Goal: Transaction & Acquisition: Download file/media

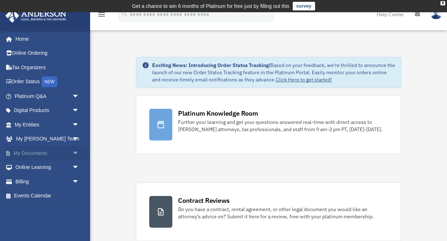
click at [60, 154] on link "My Documents arrow_drop_down" at bounding box center [47, 153] width 85 height 14
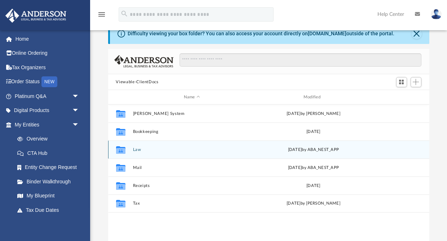
scroll to position [28, 0]
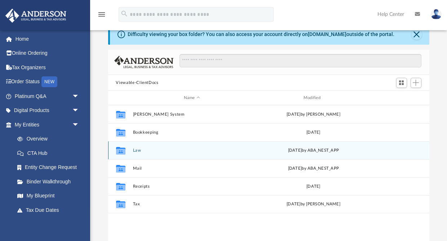
click at [139, 151] on button "Law" at bounding box center [192, 150] width 118 height 5
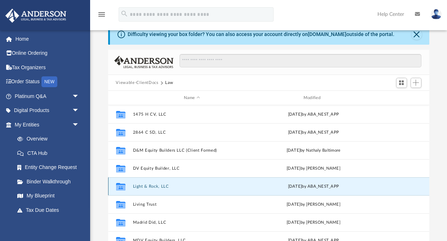
click at [153, 186] on button "Light & Rock, LLC" at bounding box center [192, 186] width 118 height 5
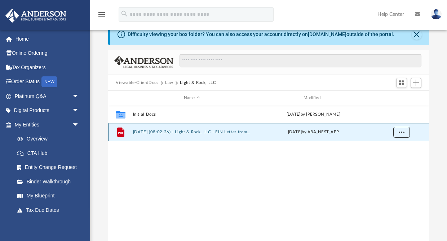
click at [404, 133] on span "More options" at bounding box center [401, 132] width 6 height 4
click at [230, 131] on button "2025.08.07 (08:02:26) - Light & Rock, LLC - EIN Letter from IRS.pdf" at bounding box center [192, 132] width 118 height 5
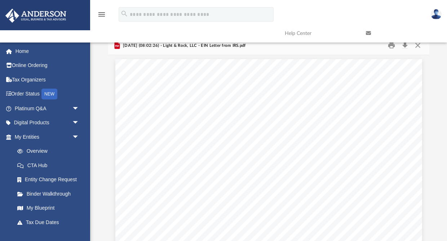
scroll to position [0, 0]
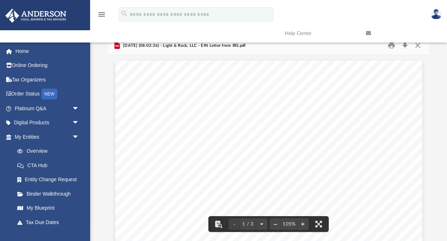
click at [405, 47] on link at bounding box center [401, 33] width 81 height 28
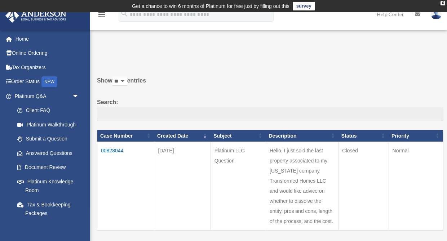
click at [112, 150] on td "00828044" at bounding box center [125, 186] width 57 height 89
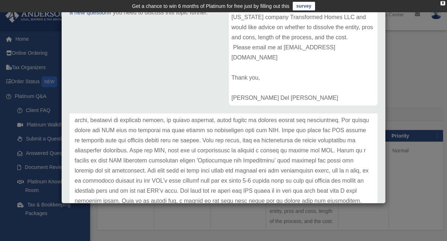
scroll to position [67, 0]
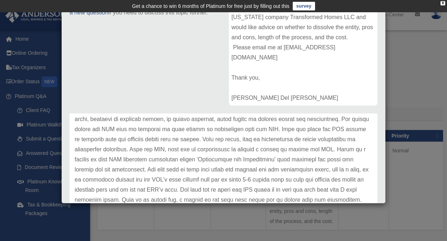
click at [292, 126] on p at bounding box center [224, 180] width 298 height 192
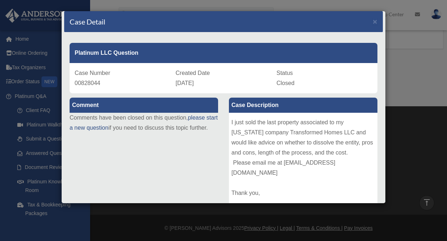
scroll to position [0, 0]
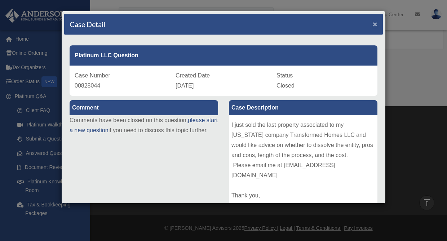
click at [377, 24] on span "×" at bounding box center [375, 24] width 5 height 8
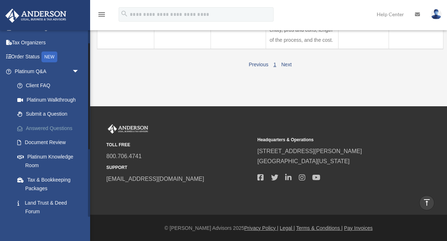
scroll to position [22, 0]
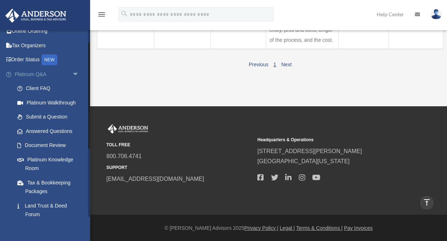
click at [76, 75] on span "arrow_drop_down" at bounding box center [79, 74] width 14 height 15
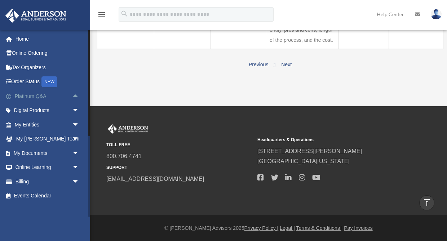
scroll to position [0, 0]
click at [76, 123] on span "arrow_drop_down" at bounding box center [79, 125] width 14 height 15
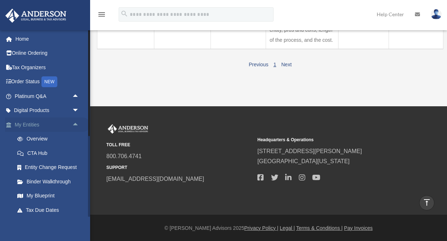
click at [34, 124] on link "My Entities arrow_drop_up" at bounding box center [47, 125] width 85 height 14
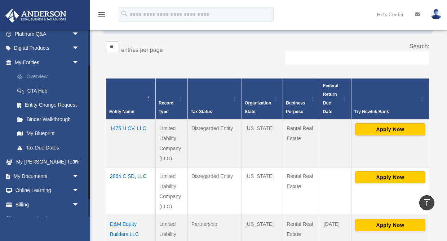
scroll to position [73, 0]
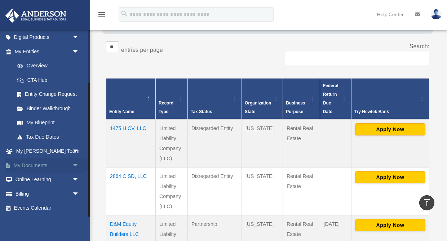
click at [76, 165] on span "arrow_drop_down" at bounding box center [79, 165] width 14 height 15
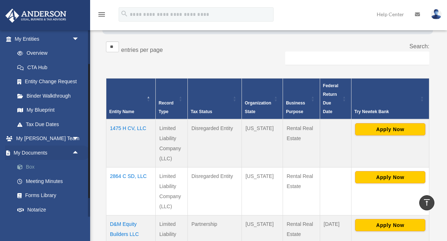
scroll to position [87, 0]
click at [32, 153] on link "My Documents arrow_drop_up" at bounding box center [47, 152] width 85 height 14
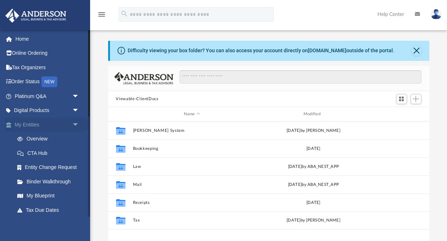
scroll to position [164, 321]
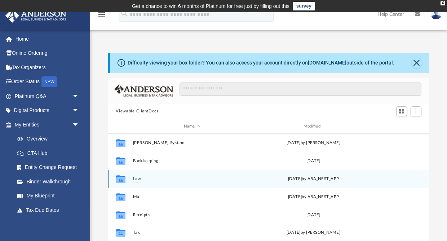
click at [136, 178] on button "Law" at bounding box center [192, 179] width 118 height 5
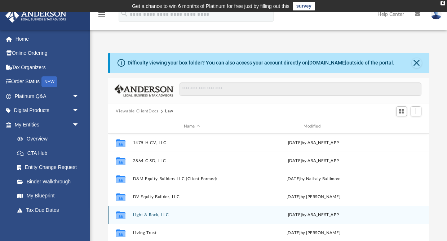
click at [143, 215] on button "Light & Rock, LLC" at bounding box center [192, 215] width 118 height 5
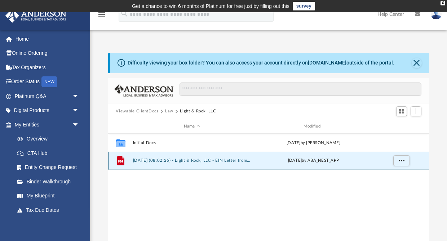
click at [177, 162] on button "2025.08.07 (08:02:26) - Light & Rock, LLC - EIN Letter from IRS.pdf" at bounding box center [192, 161] width 118 height 5
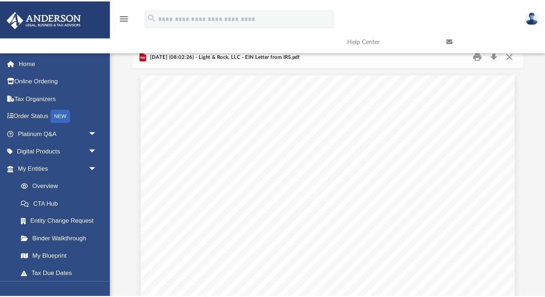
scroll to position [164, 409]
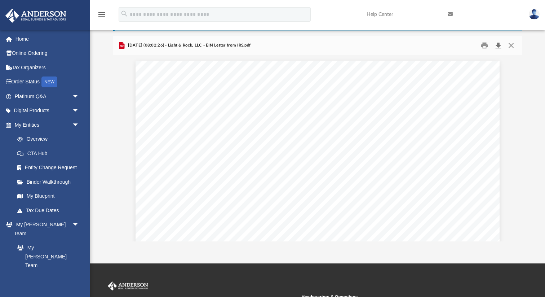
click at [447, 46] on button "Download" at bounding box center [498, 45] width 13 height 11
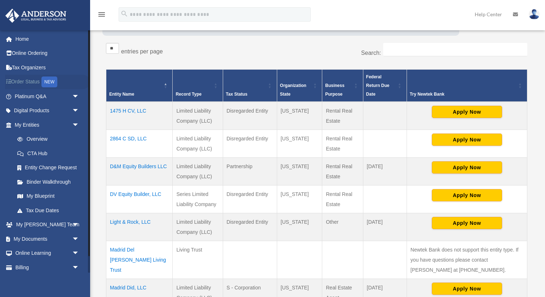
scroll to position [125, 0]
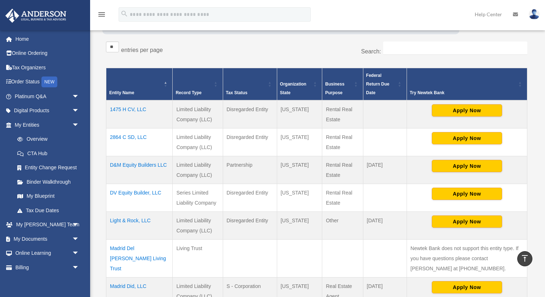
click at [126, 220] on td "Light & Rock, LLC" at bounding box center [139, 226] width 66 height 28
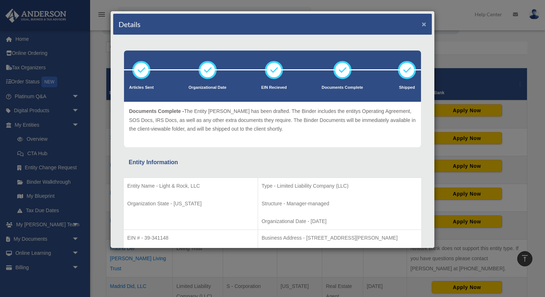
click at [425, 26] on button "×" at bounding box center [424, 24] width 5 height 8
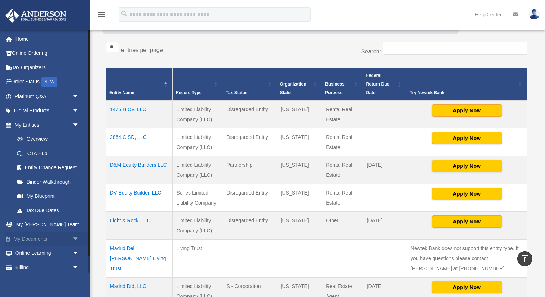
click at [76, 238] on span "arrow_drop_down" at bounding box center [79, 238] width 14 height 15
click at [42, 239] on link "My Documents arrow_drop_up" at bounding box center [47, 238] width 85 height 14
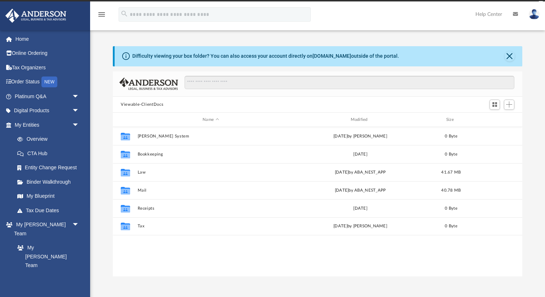
scroll to position [164, 409]
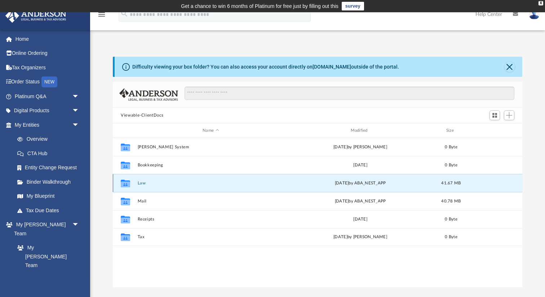
click at [141, 183] on button "Law" at bounding box center [211, 183] width 146 height 5
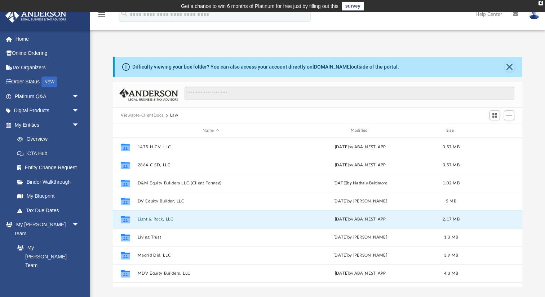
click at [153, 219] on button "Light & Rock, LLC" at bounding box center [211, 219] width 146 height 5
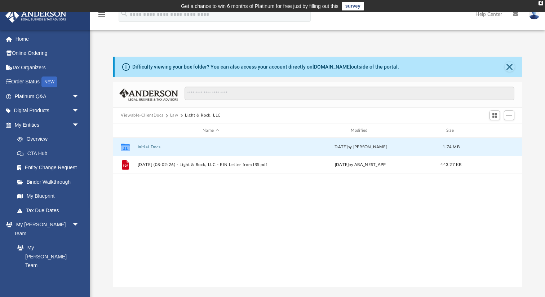
click at [145, 147] on button "Initial Docs" at bounding box center [211, 147] width 146 height 5
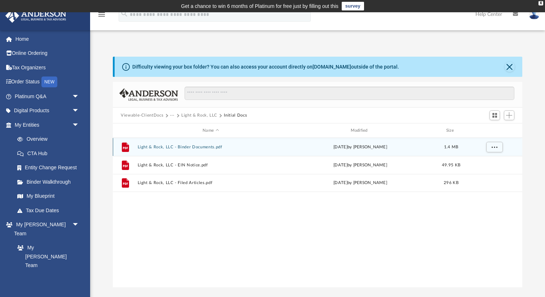
click at [185, 146] on button "Light & Rock, LLC - Binder Documents.pdf" at bounding box center [211, 147] width 146 height 5
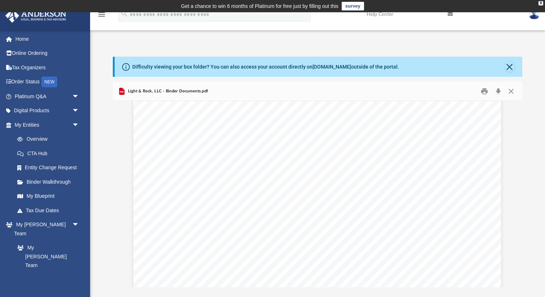
scroll to position [1361, 0]
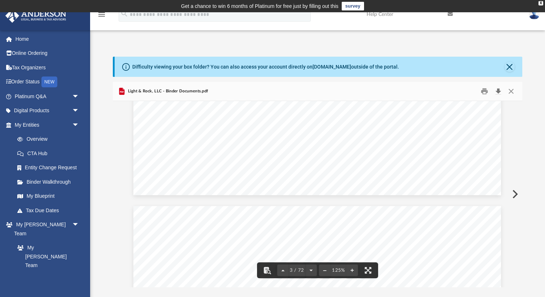
click at [499, 92] on button "Download" at bounding box center [498, 91] width 13 height 11
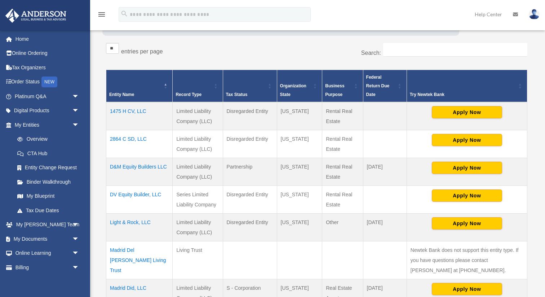
scroll to position [125, 0]
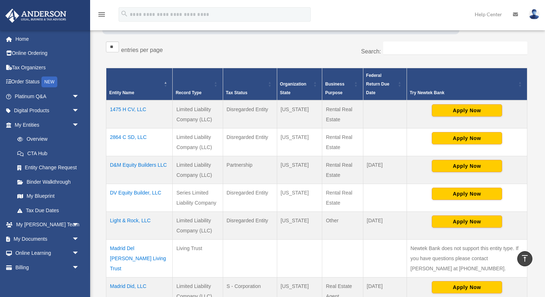
click at [131, 220] on td "Light & Rock, LLC" at bounding box center [139, 226] width 66 height 28
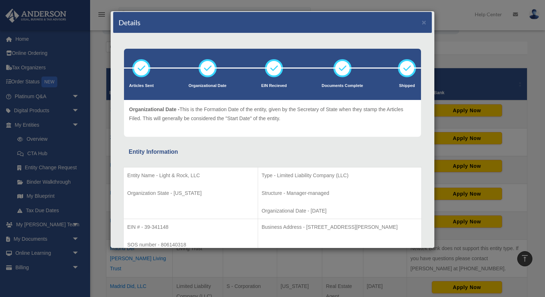
scroll to position [0, 0]
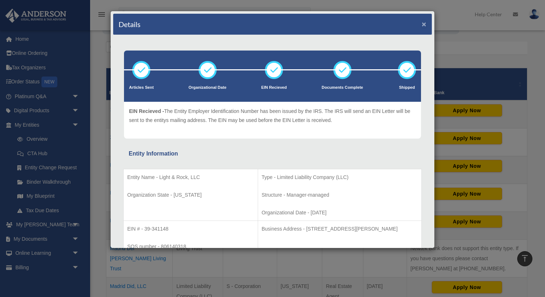
click at [423, 27] on button "×" at bounding box center [424, 24] width 5 height 8
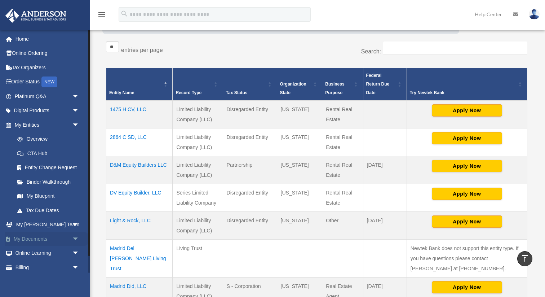
click at [75, 238] on span "arrow_drop_down" at bounding box center [79, 238] width 14 height 15
click at [38, 241] on link "My Documents arrow_drop_up" at bounding box center [47, 238] width 85 height 14
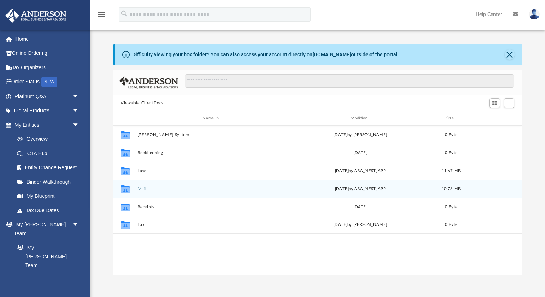
scroll to position [164, 409]
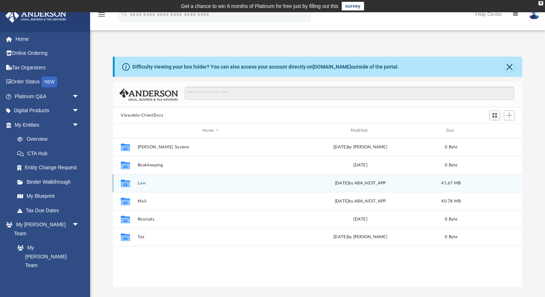
click at [143, 184] on button "Law" at bounding box center [211, 183] width 146 height 5
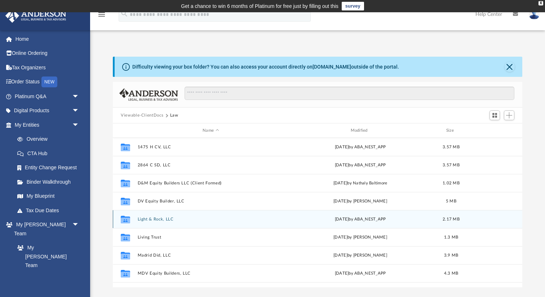
click at [155, 218] on button "Light & Rock, LLC" at bounding box center [211, 219] width 146 height 5
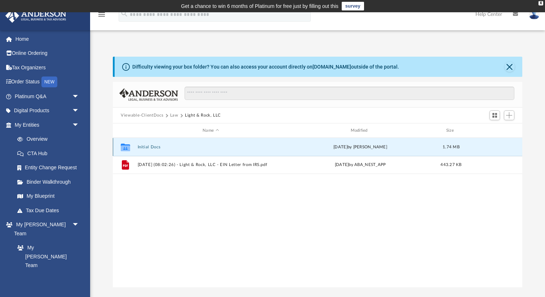
click at [154, 146] on button "Initial Docs" at bounding box center [211, 147] width 146 height 5
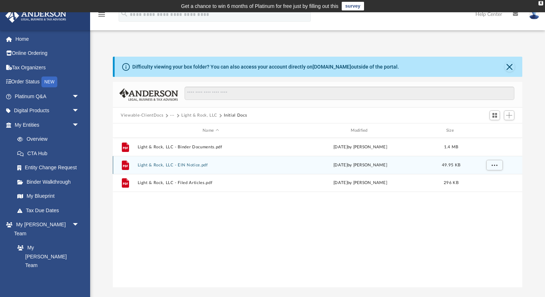
click at [192, 164] on button "Light & Rock, LLC - EIN Notice.pdf" at bounding box center [211, 165] width 146 height 5
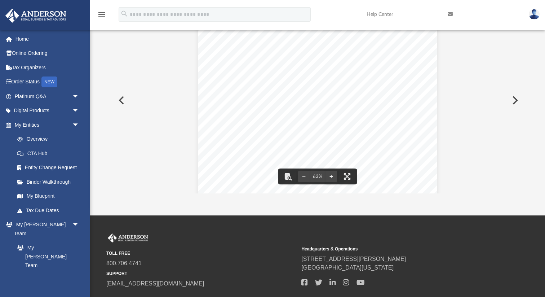
scroll to position [100, 0]
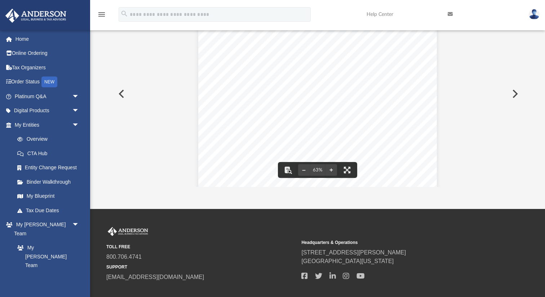
click at [516, 95] on button "Preview" at bounding box center [515, 94] width 16 height 20
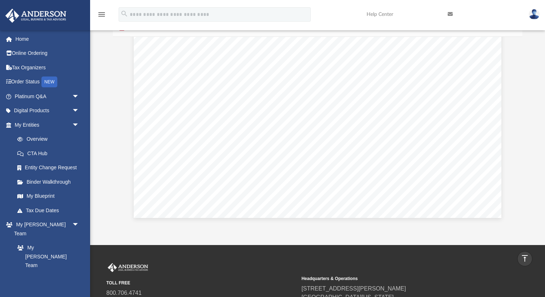
scroll to position [0, 0]
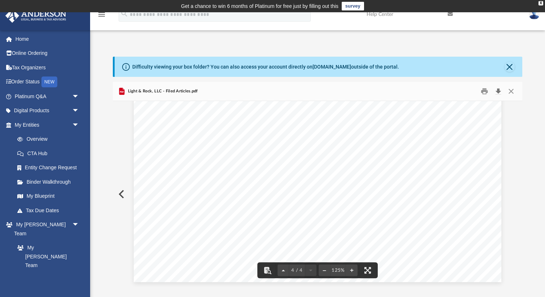
click at [498, 89] on button "Download" at bounding box center [498, 91] width 13 height 11
